Goal: Task Accomplishment & Management: Manage account settings

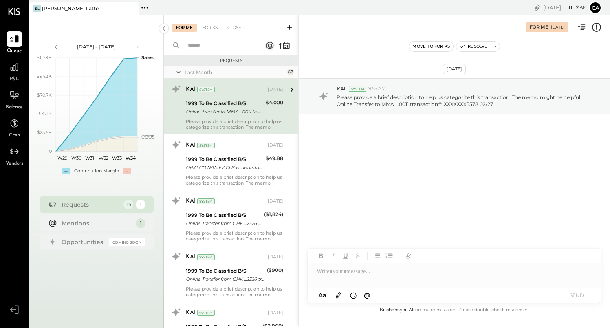
click at [249, 74] on div "Last Month" at bounding box center [235, 72] width 101 height 7
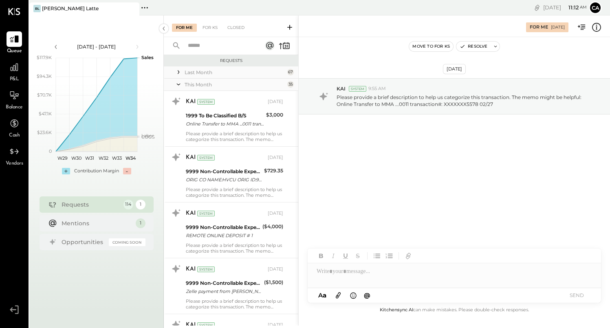
click at [178, 86] on icon at bounding box center [178, 84] width 8 height 20
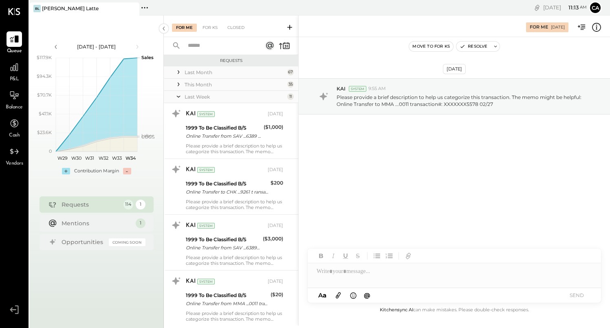
click at [179, 95] on icon at bounding box center [178, 96] width 8 height 20
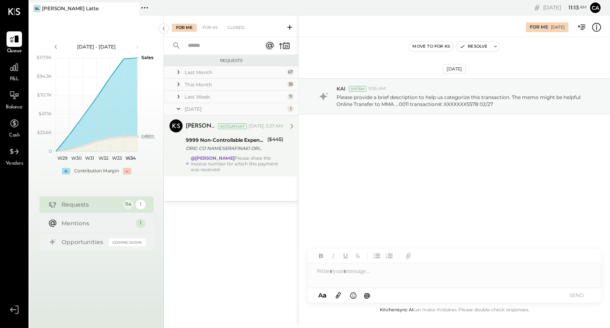
click at [258, 148] on div "ORIG CO NAME:SERAFINA61 ORIG ID:XXXXXX8007 DESC DATE: CO ENTRY DESCR:61ST SEC:P…" at bounding box center [225, 148] width 79 height 8
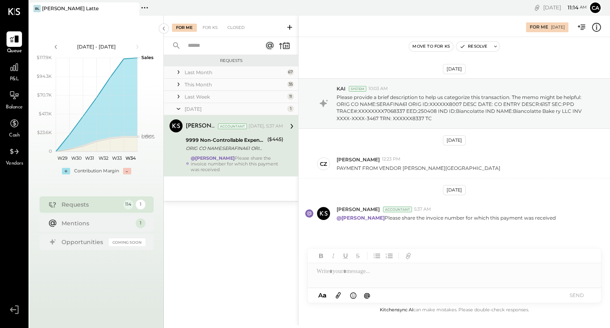
click at [339, 298] on icon at bounding box center [338, 295] width 9 height 9
click at [334, 246] on div at bounding box center [454, 241] width 293 height 16
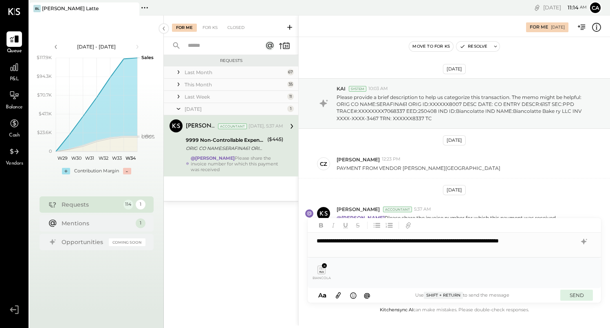
click at [571, 296] on button "SEND" at bounding box center [576, 295] width 33 height 11
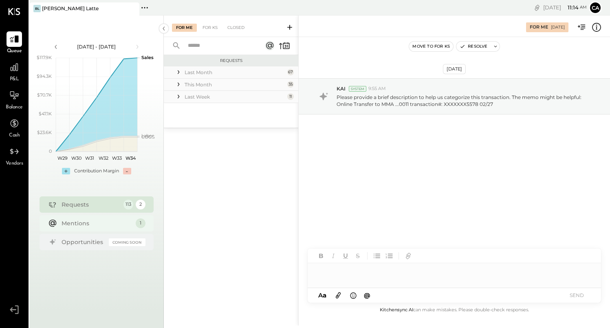
click at [117, 221] on div "Mentions" at bounding box center [97, 223] width 70 height 8
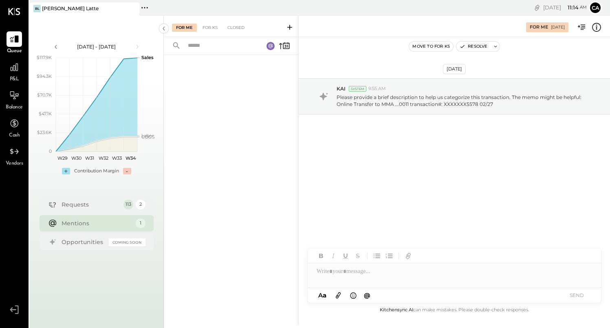
click at [272, 46] on icon at bounding box center [270, 46] width 4 height 4
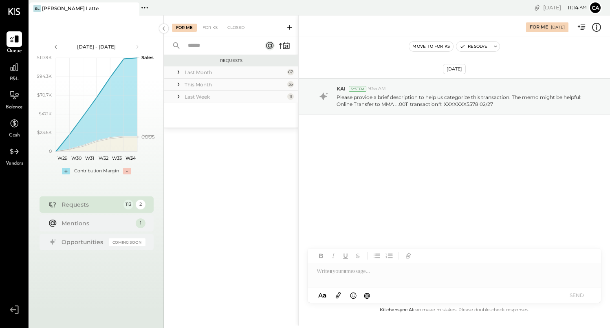
click at [271, 99] on div "Last Week" at bounding box center [235, 96] width 101 height 7
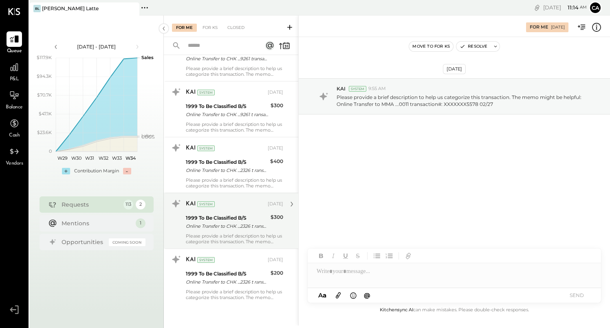
scroll to position [413, 0]
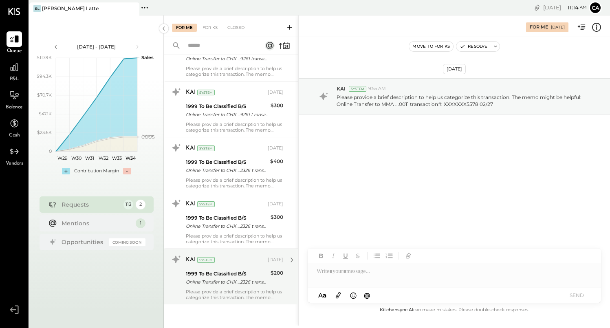
click at [263, 254] on div "KAI System [DATE]" at bounding box center [234, 259] width 97 height 11
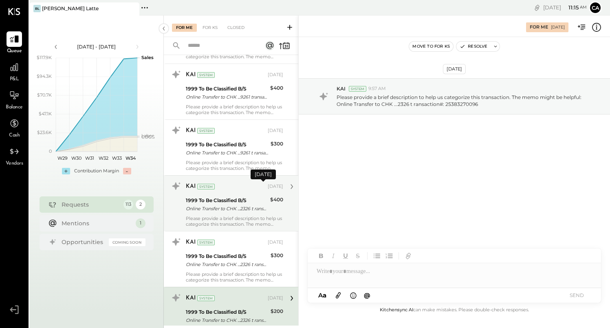
scroll to position [374, 0]
click at [262, 216] on div "Please provide a brief description to help us categorize this transaction. The …" at bounding box center [234, 221] width 97 height 11
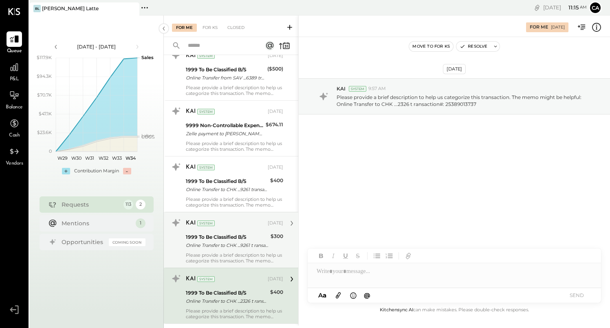
scroll to position [235, 0]
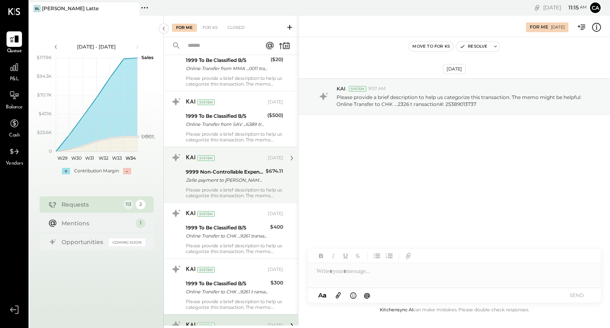
click at [253, 181] on div "Zelle payment to [PERSON_NAME] JPM99bf06 h1b" at bounding box center [224, 180] width 77 height 8
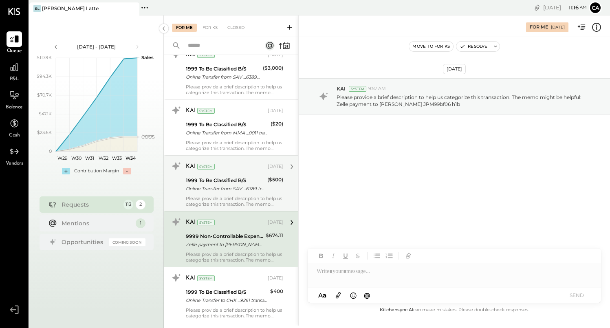
scroll to position [170, 0]
click at [219, 170] on div "KAI System" at bounding box center [226, 167] width 80 height 8
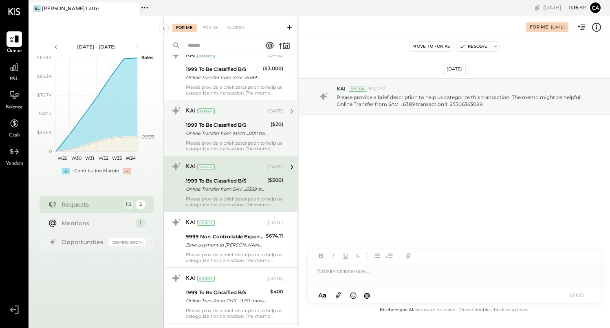
click at [226, 139] on div "KAI System [DATE] 1999 To Be Classified B/S Online Transfer from MMA ...0011 tr…" at bounding box center [234, 127] width 97 height 47
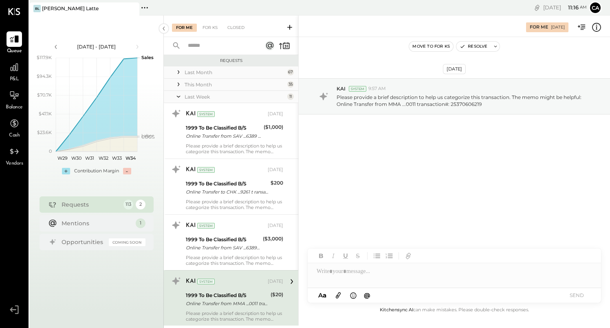
click at [238, 83] on div "This Month" at bounding box center [235, 84] width 101 height 7
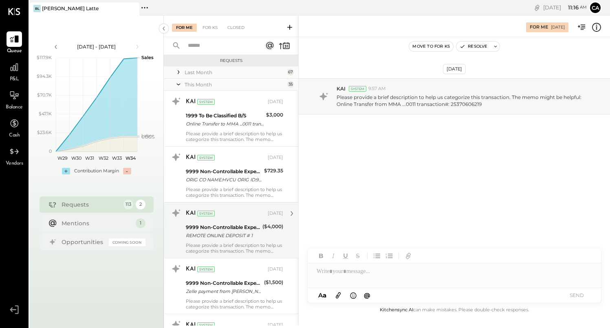
scroll to position [10, 0]
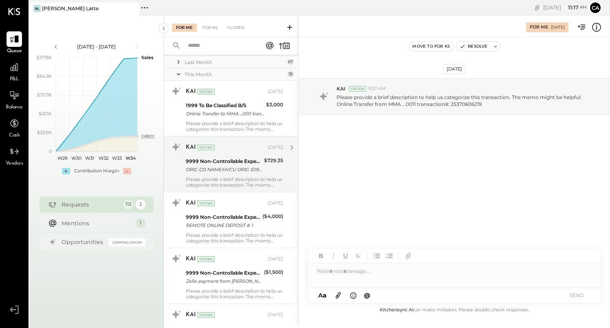
click at [238, 173] on div "ORIG CO NAME:HVCU ORIG ID:9221979363 DESC DATE:[DATE] CO ENTRY DESCR:ACH XFER S…" at bounding box center [224, 169] width 76 height 8
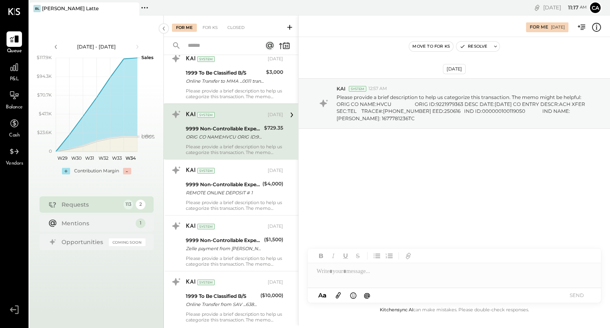
scroll to position [44, 0]
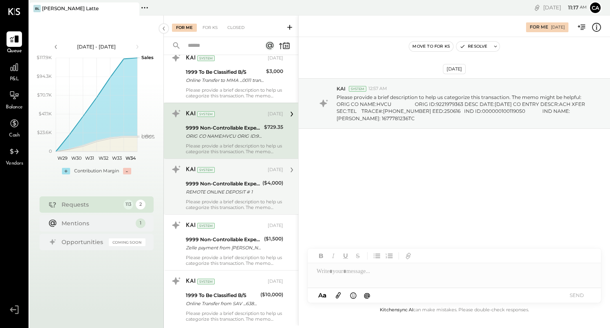
click at [238, 194] on div "REMOTE ONLINE DEPOSIT # 1" at bounding box center [223, 192] width 74 height 8
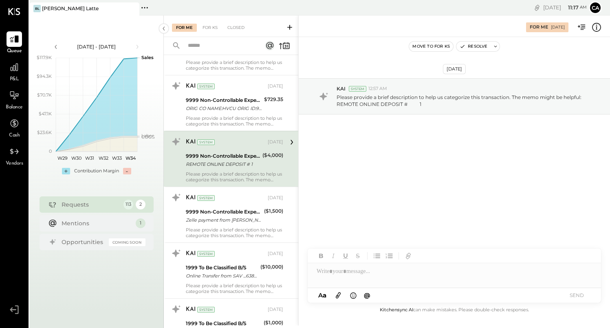
scroll to position [83, 0]
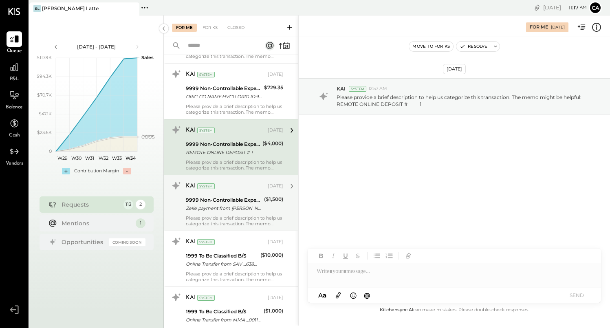
click at [239, 207] on div "Zelle payment from [PERSON_NAME] FOODS INC. 25074832983" at bounding box center [224, 208] width 76 height 8
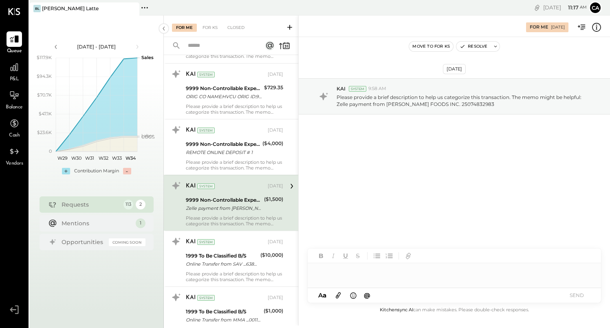
click at [338, 277] on div at bounding box center [454, 275] width 293 height 24
click at [587, 300] on button "SEND" at bounding box center [576, 295] width 33 height 11
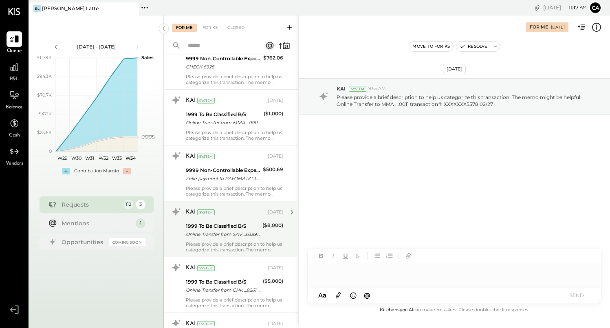
scroll to position [783, 0]
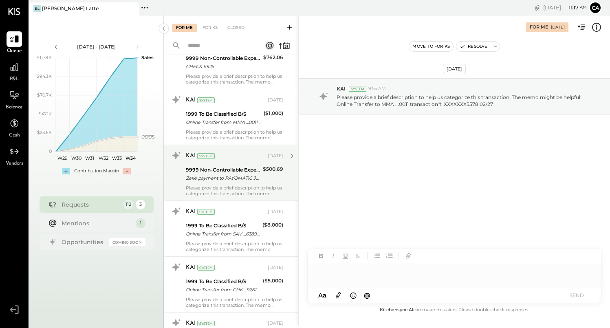
click at [241, 178] on div "Zelle payment to PAYOMATIC JPM99bc1d6yp" at bounding box center [223, 178] width 75 height 8
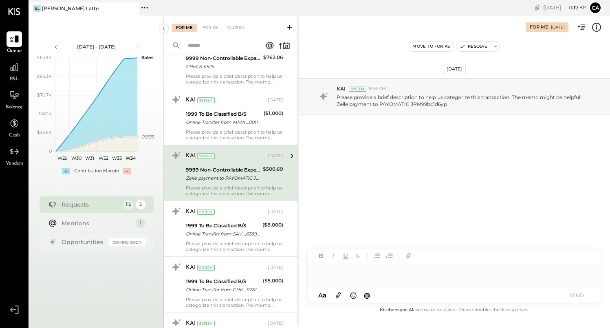
click at [342, 274] on div at bounding box center [454, 271] width 293 height 16
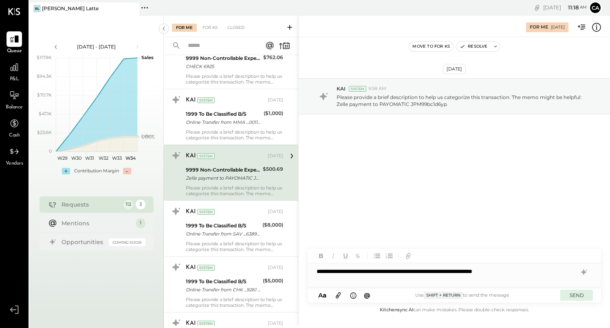
click at [587, 293] on button "SEND" at bounding box center [576, 295] width 33 height 11
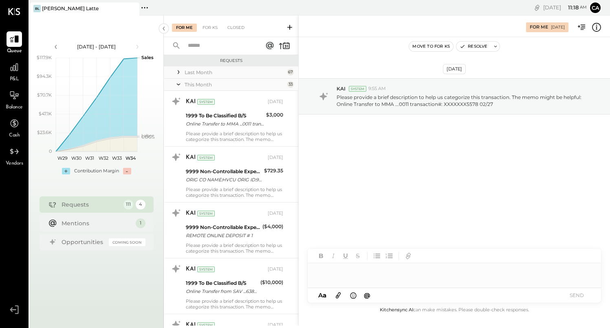
click at [248, 75] on div "Last Month" at bounding box center [235, 72] width 101 height 7
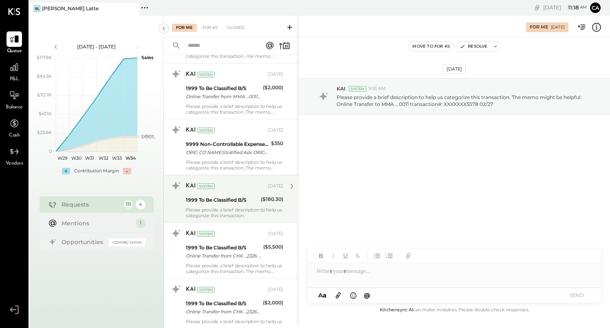
scroll to position [565, 0]
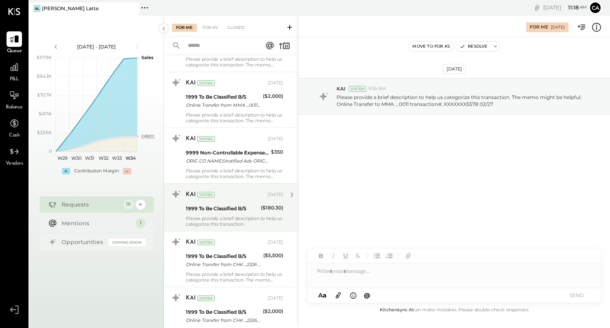
click at [251, 221] on div "Please provide a brief description to help us categorize this transaction." at bounding box center [234, 221] width 97 height 11
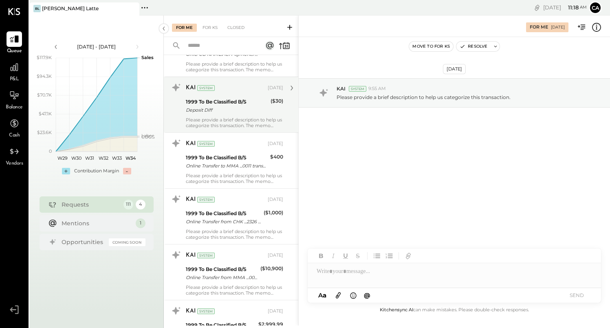
scroll to position [887, 0]
